Goal: Task Accomplishment & Management: Manage account settings

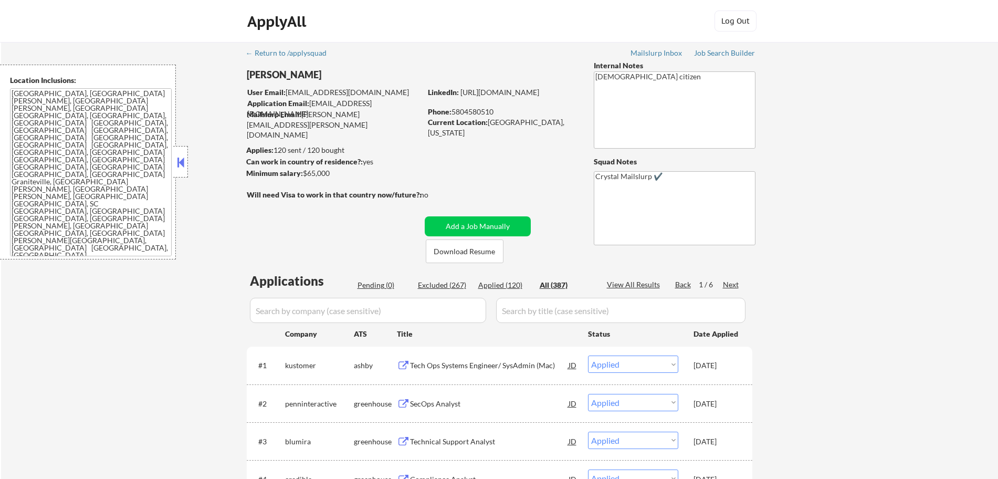
select select ""applied""
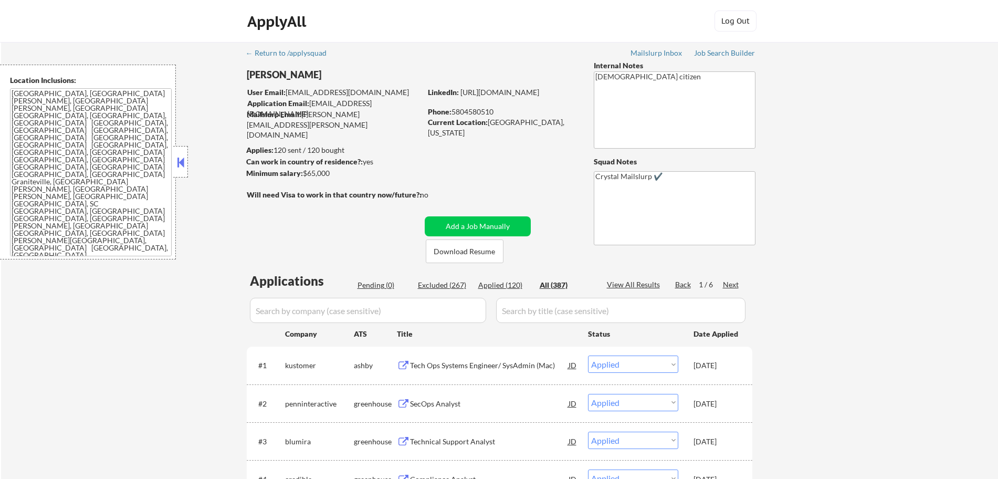
select select ""applied""
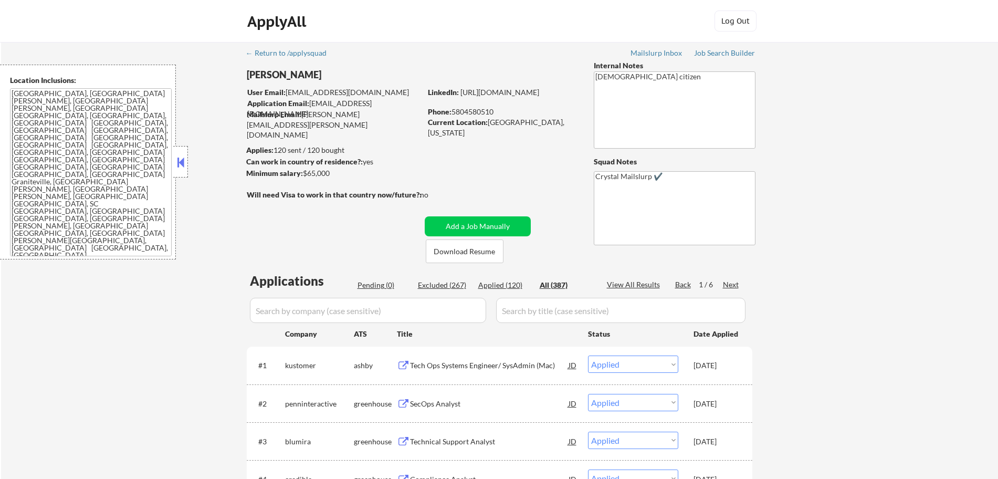
select select ""applied""
select select ""excluded__other_""
select select ""applied""
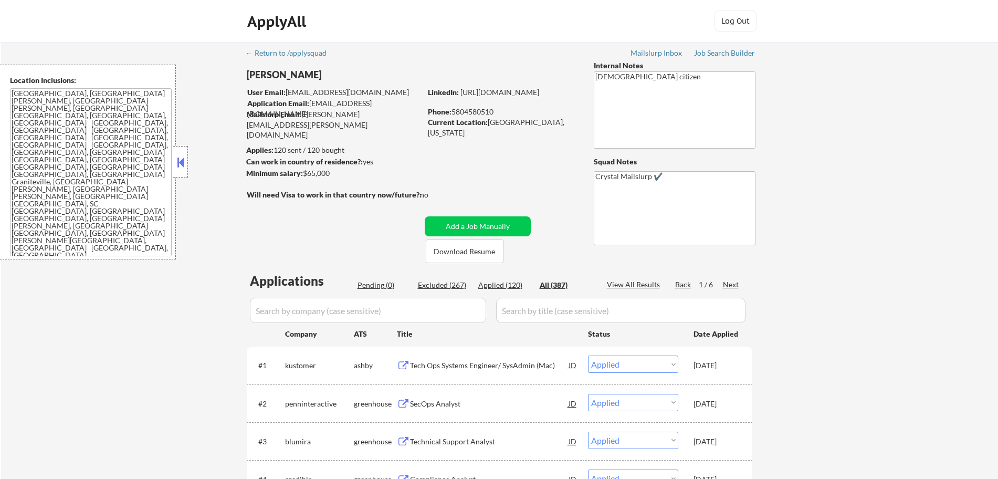
select select ""applied""
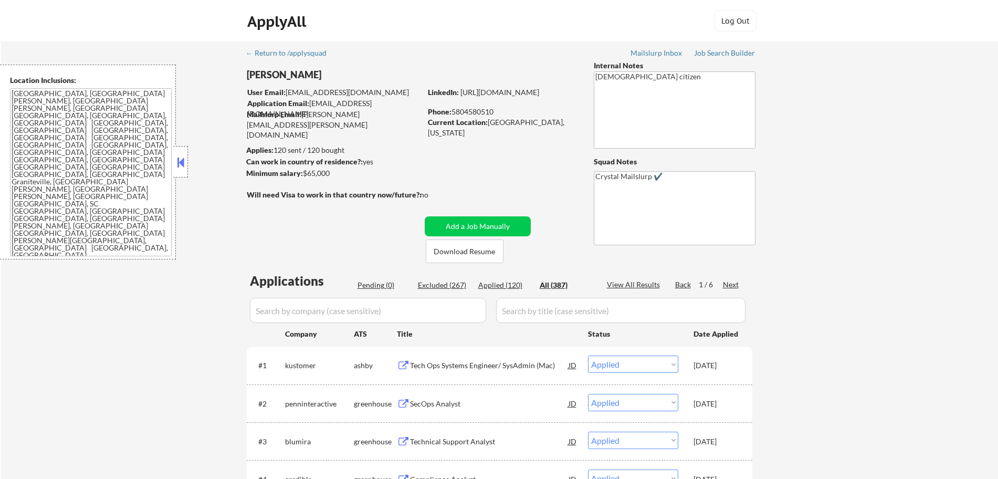
select select ""applied""
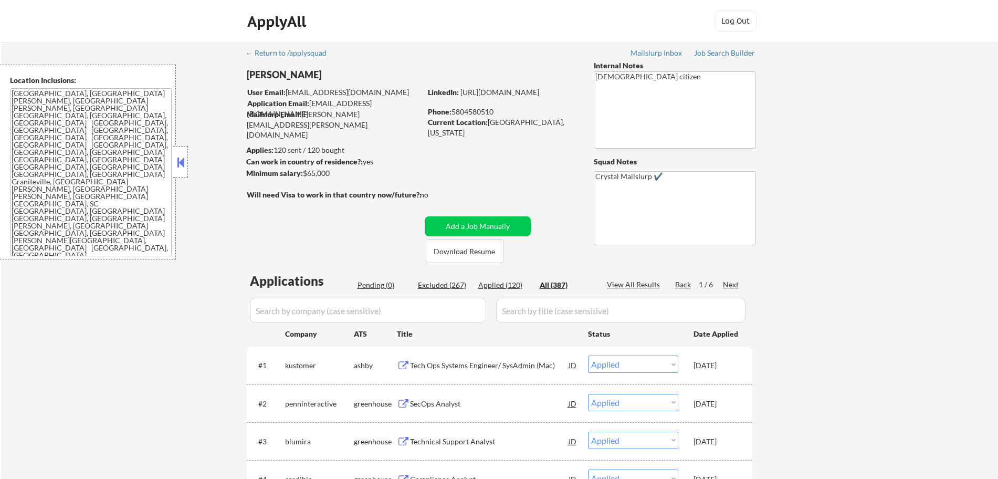
select select ""applied""
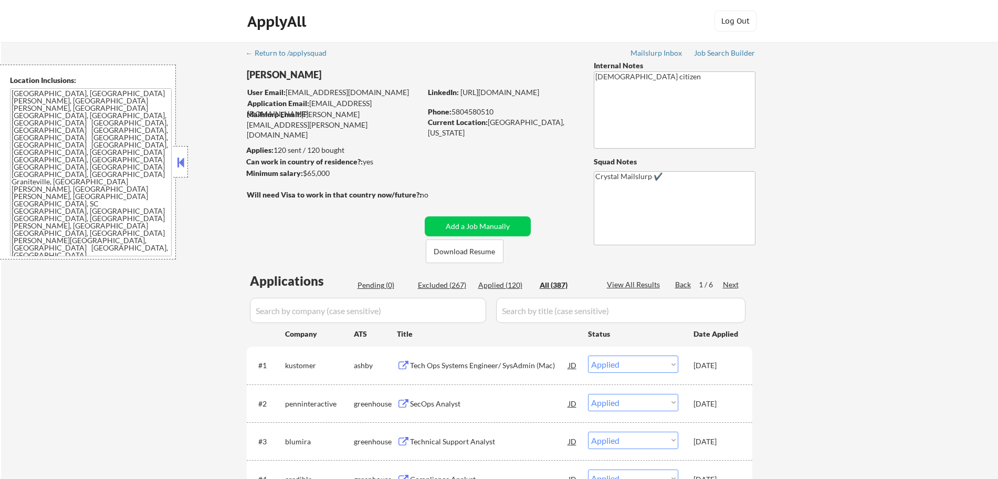
select select ""applied""
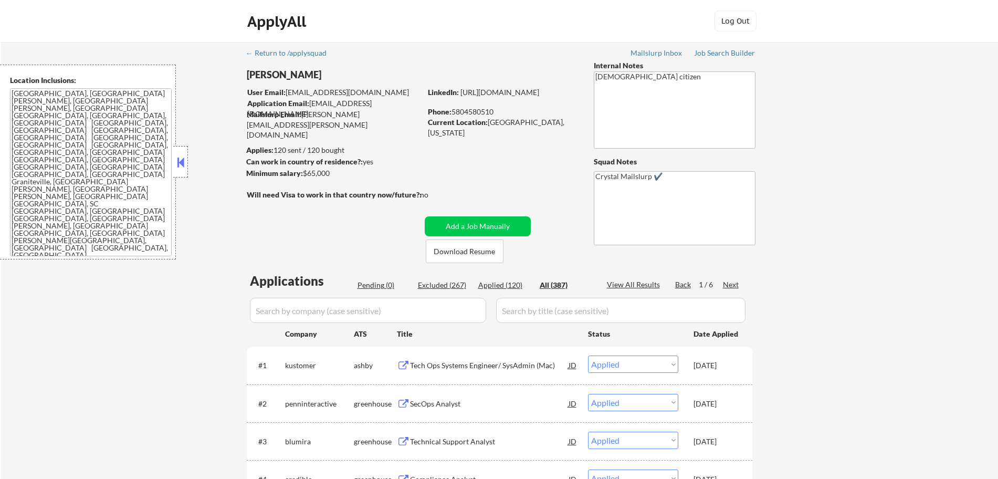
select select ""applied""
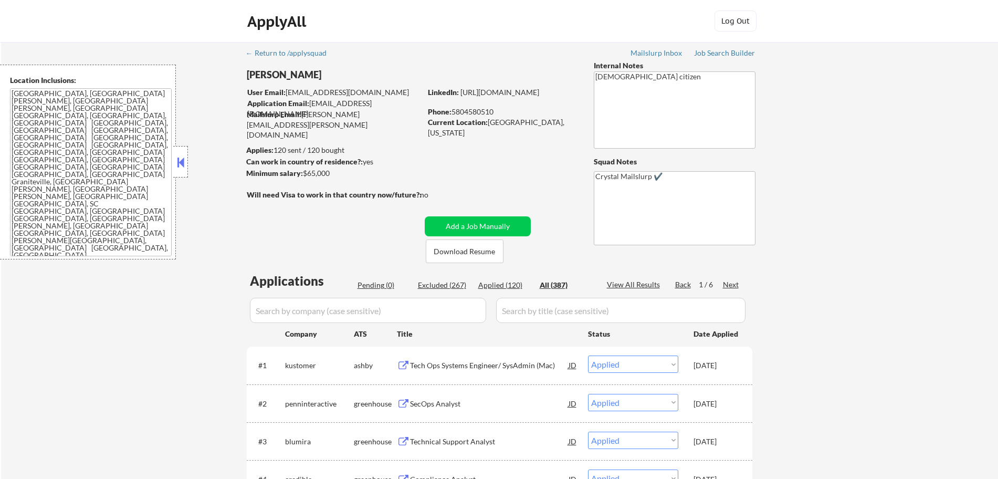
select select ""applied""
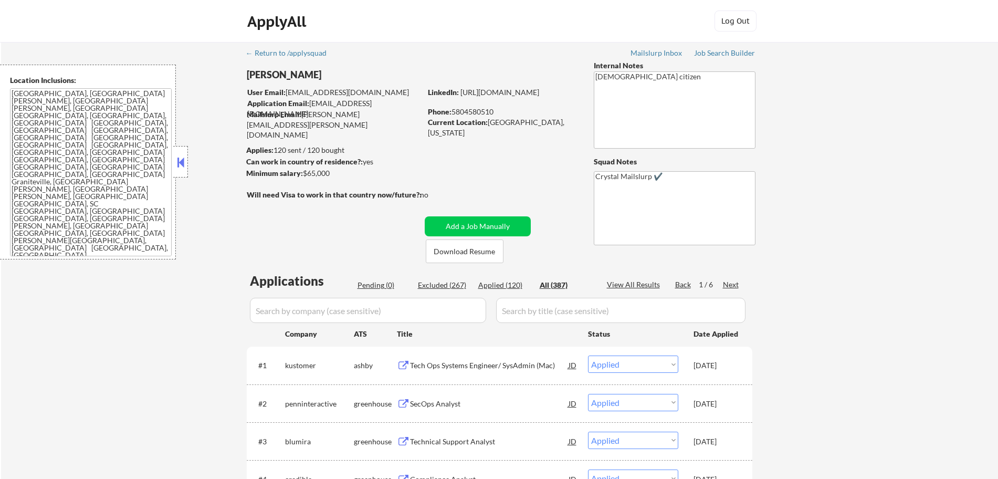
select select ""applied""
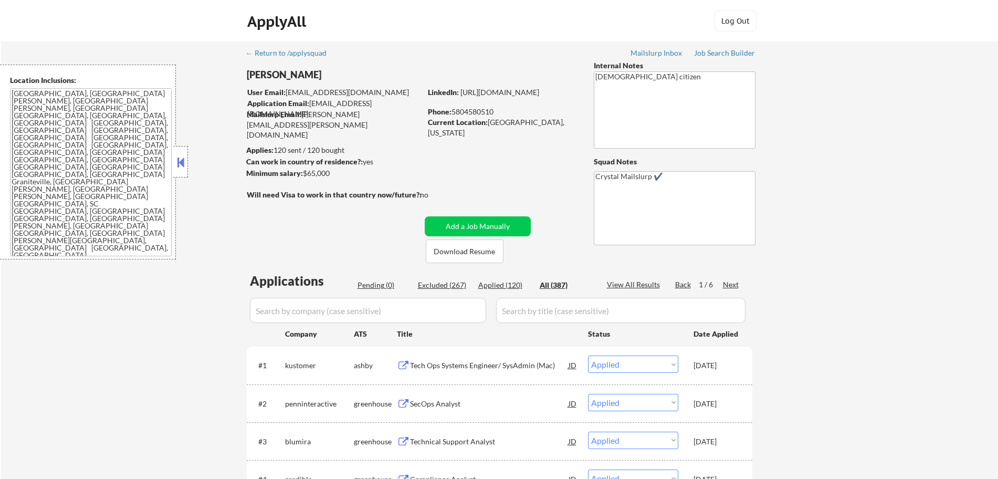
select select ""applied""
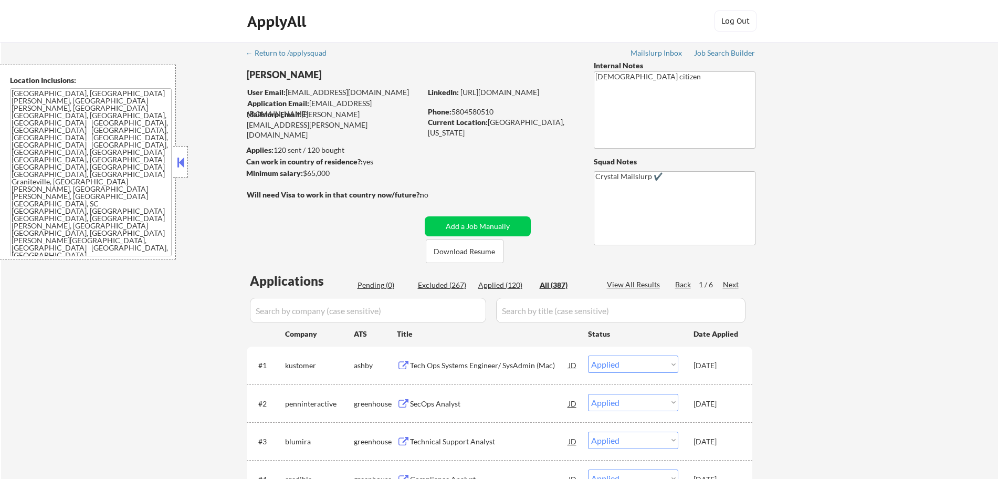
select select ""applied""
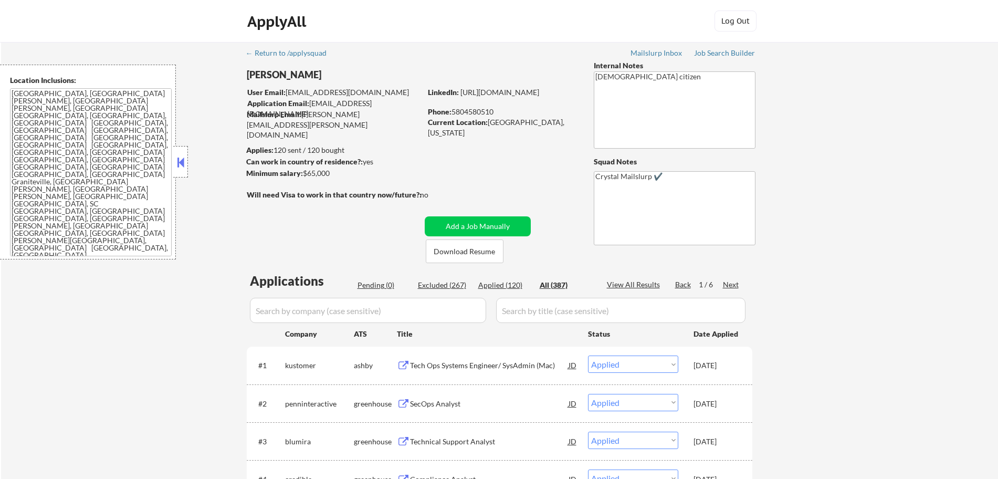
select select ""applied""
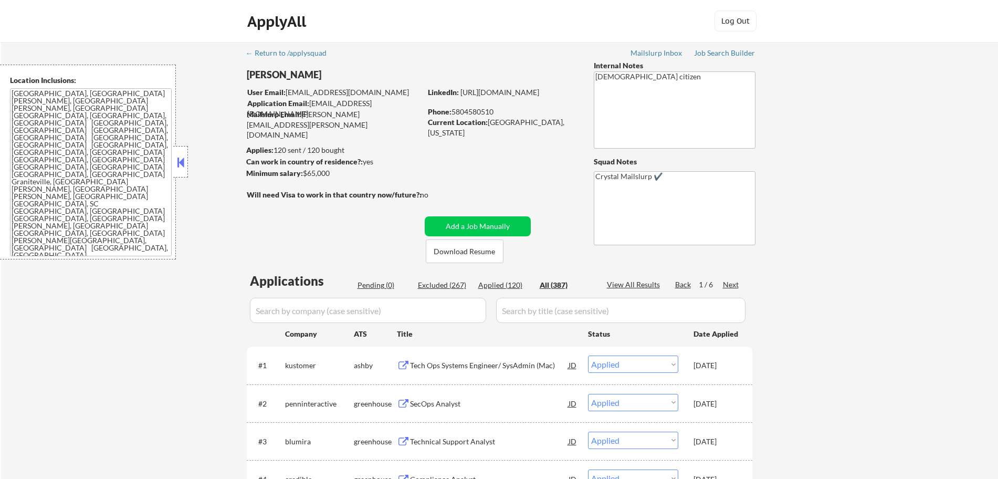
select select ""applied""
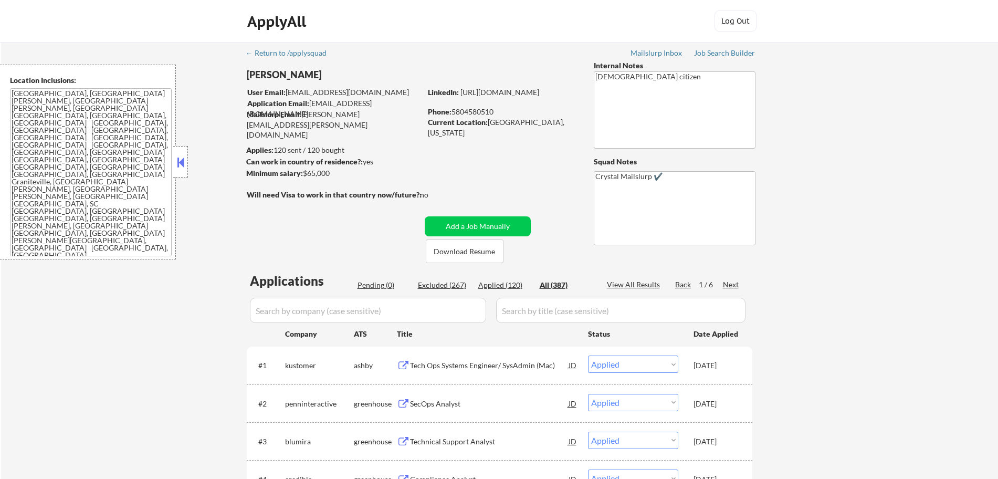
select select ""applied""
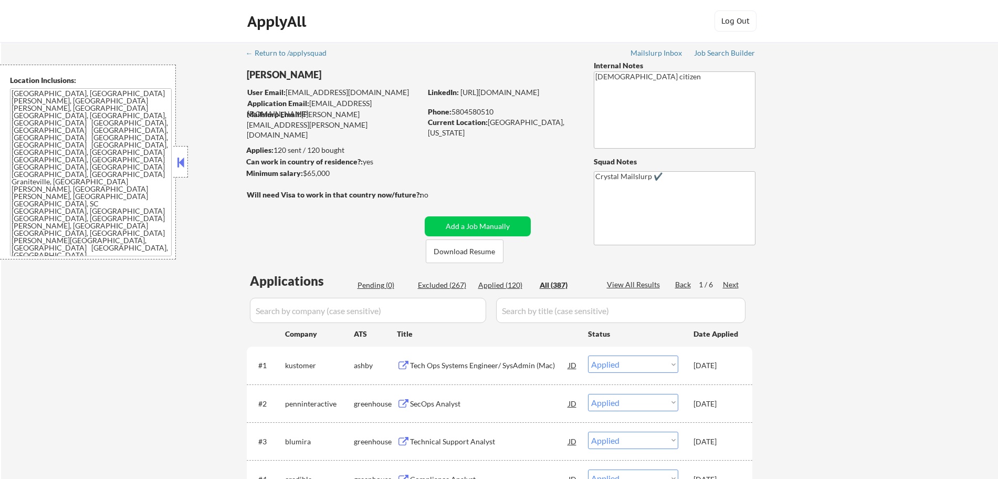
select select ""applied""
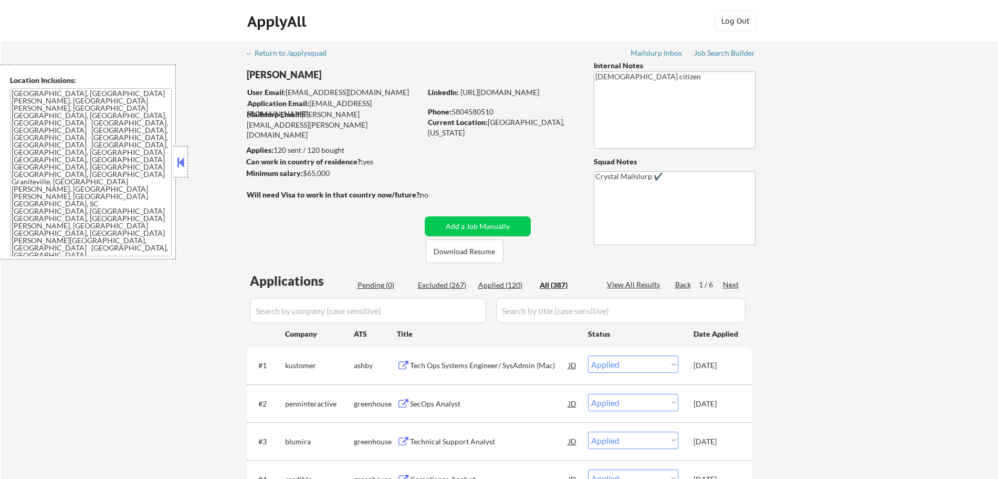
select select ""applied""
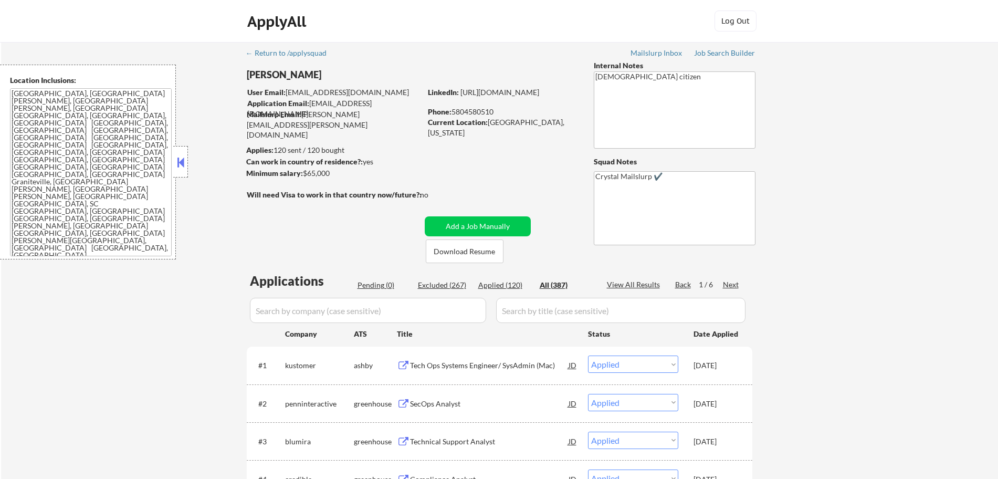
select select ""applied""
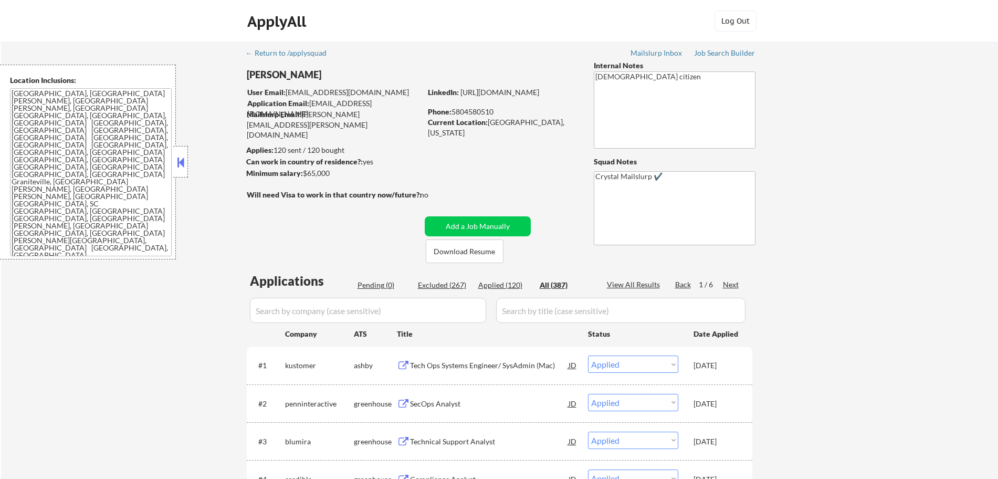
select select ""applied""
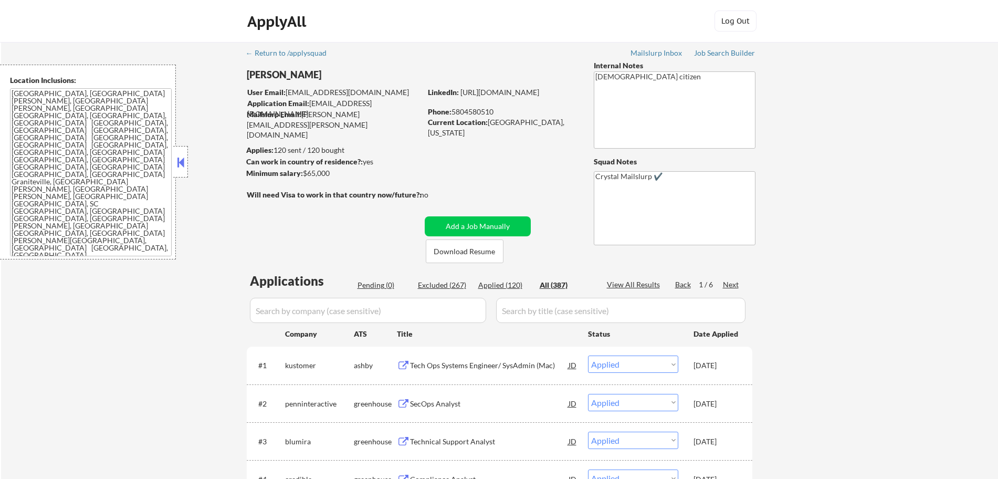
select select ""applied""
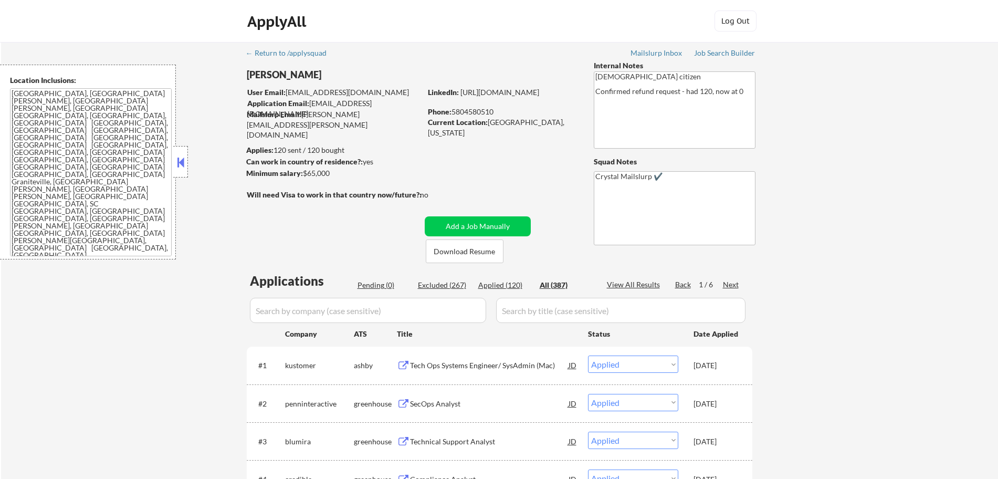
type textarea "[DEMOGRAPHIC_DATA] citizen Confirmed refund request - had 120, now at 0 - 10/14…"
